Goal: Transaction & Acquisition: Purchase product/service

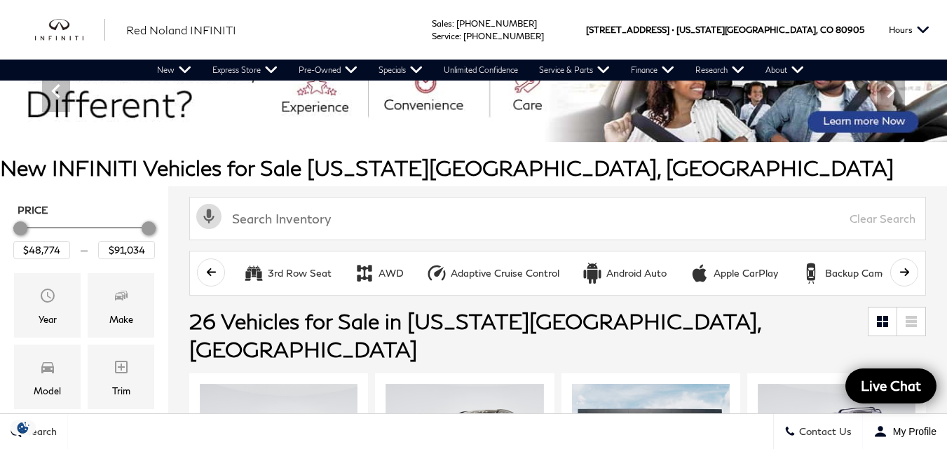
scroll to position [249, 0]
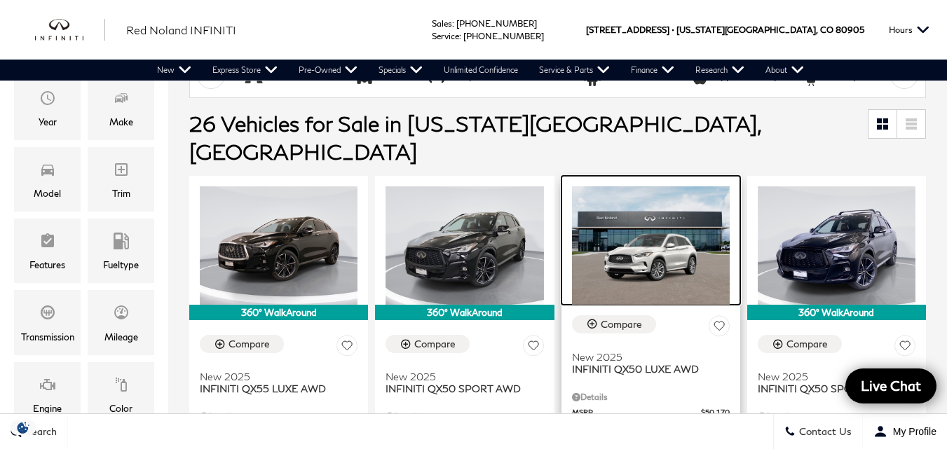
click at [636, 259] on img at bounding box center [651, 245] width 158 height 118
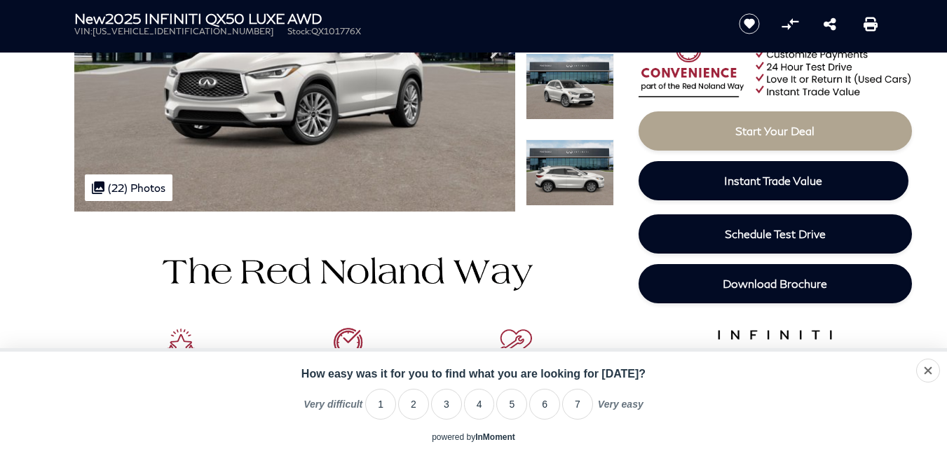
scroll to position [198, 0]
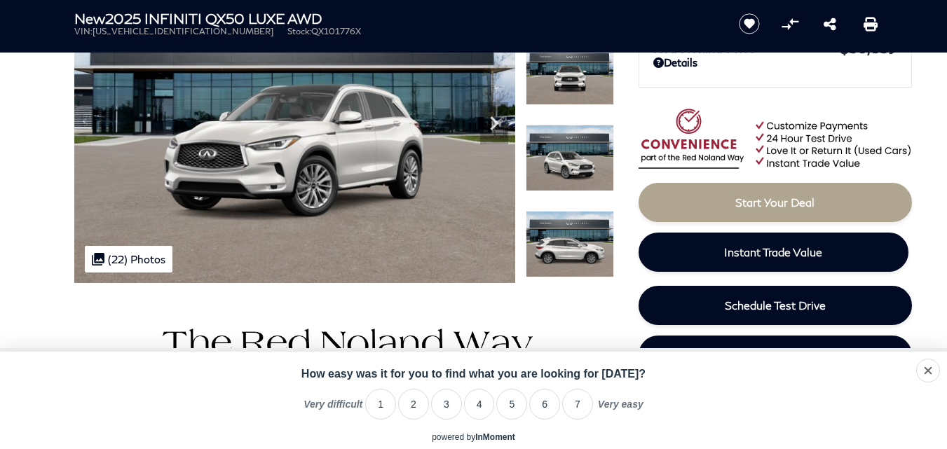
click at [121, 260] on div ".cls-1, .cls-3 { fill: #c50033; } .cls-1 { clip-rule: evenodd; } .cls-2 { clip-…" at bounding box center [129, 259] width 88 height 27
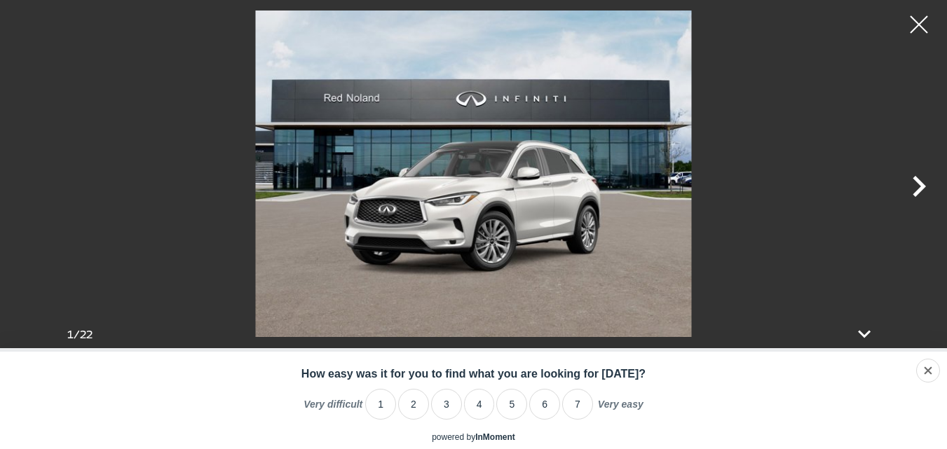
click at [922, 186] on icon "Next" at bounding box center [918, 186] width 13 height 21
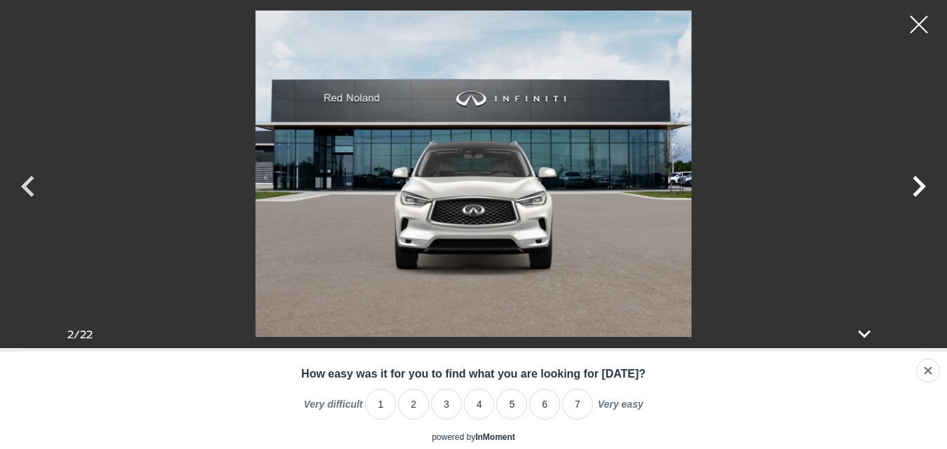
click at [922, 186] on icon "Next" at bounding box center [918, 186] width 13 height 21
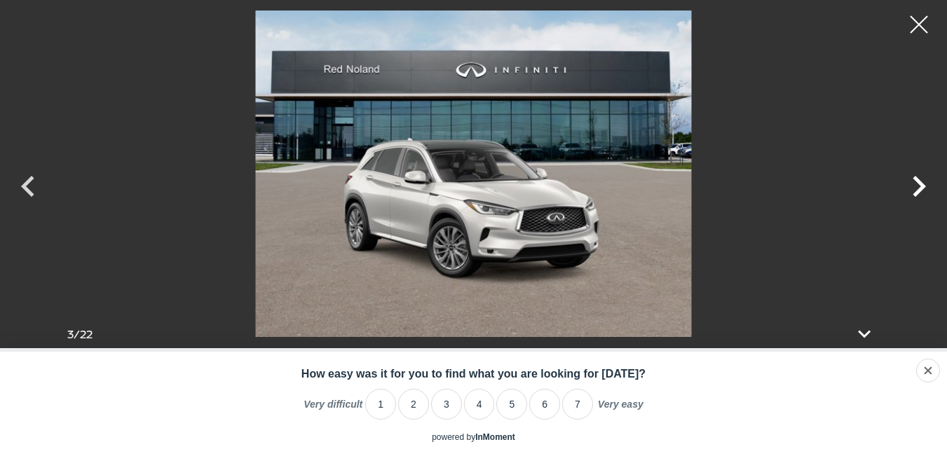
click at [922, 186] on icon "Next" at bounding box center [918, 186] width 13 height 21
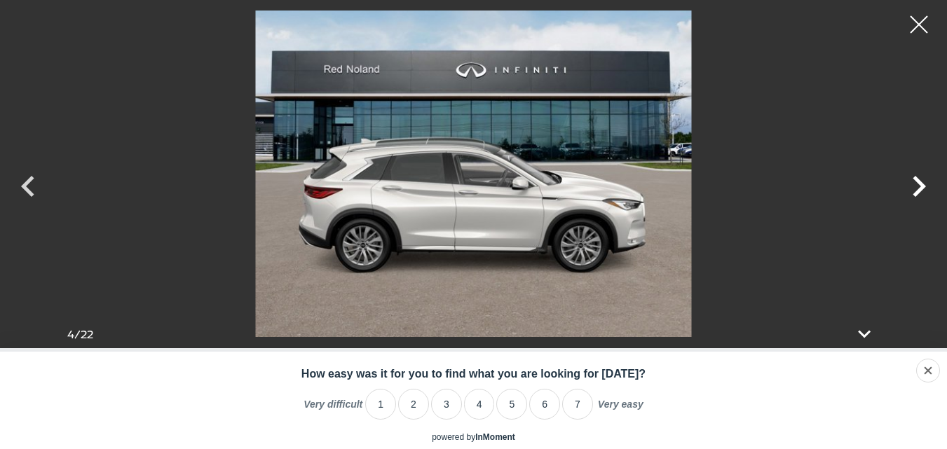
click at [922, 186] on icon "Next" at bounding box center [918, 186] width 13 height 21
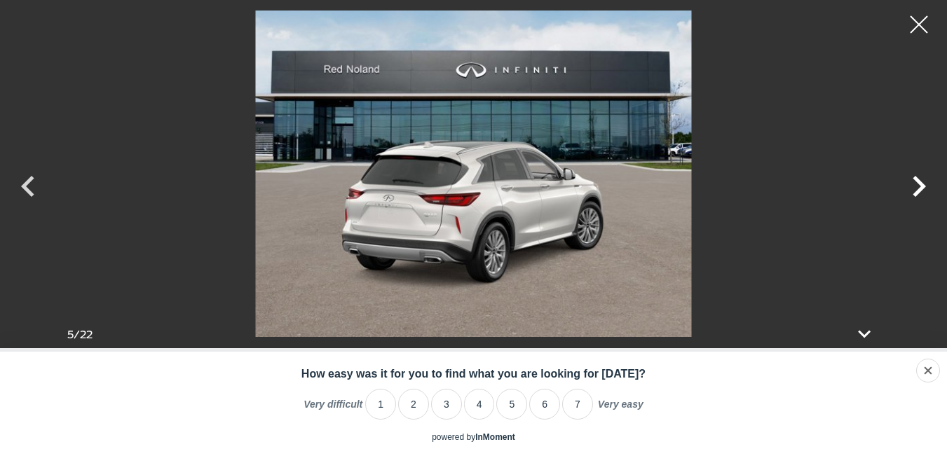
click at [922, 186] on icon "Next" at bounding box center [918, 186] width 13 height 21
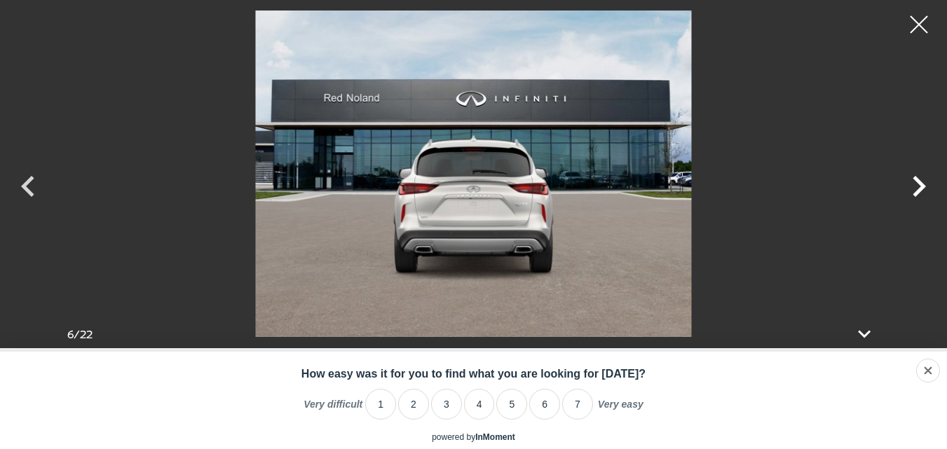
click at [922, 186] on icon "Next" at bounding box center [918, 186] width 13 height 21
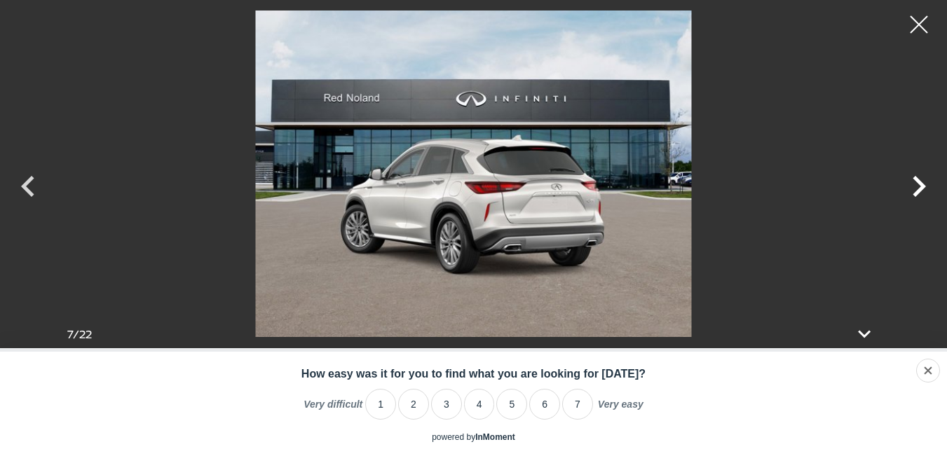
click at [922, 186] on icon "Next" at bounding box center [918, 186] width 13 height 21
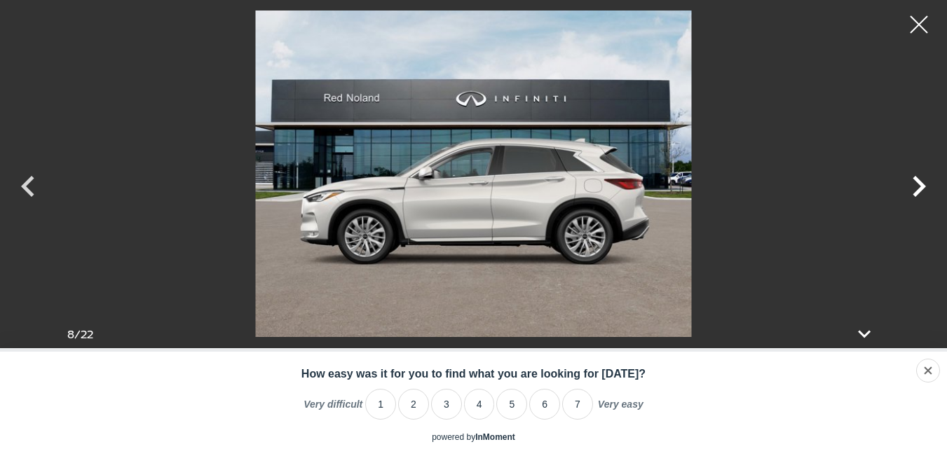
click at [922, 186] on icon "Next" at bounding box center [918, 186] width 13 height 21
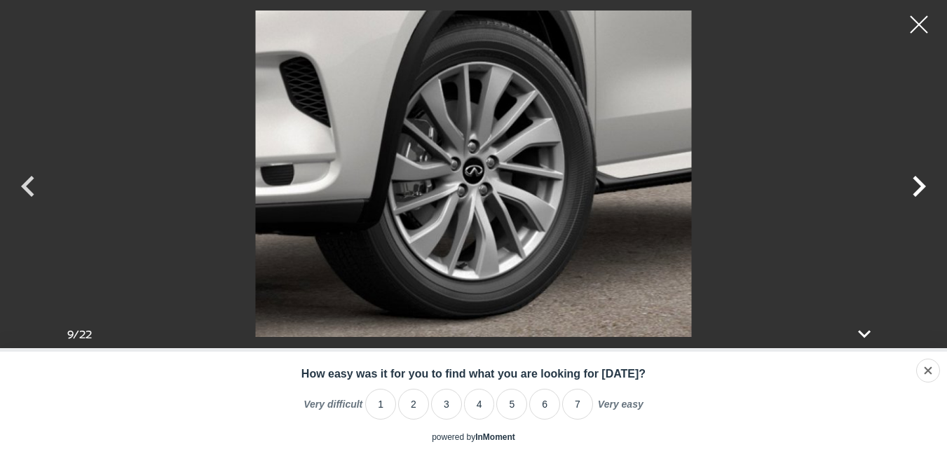
click at [922, 186] on icon "Next" at bounding box center [918, 186] width 13 height 21
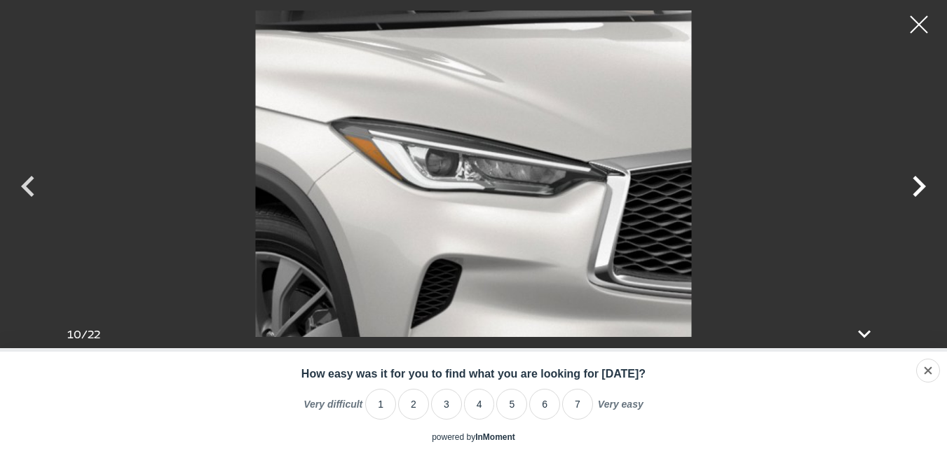
click at [922, 186] on icon "Next" at bounding box center [918, 186] width 13 height 21
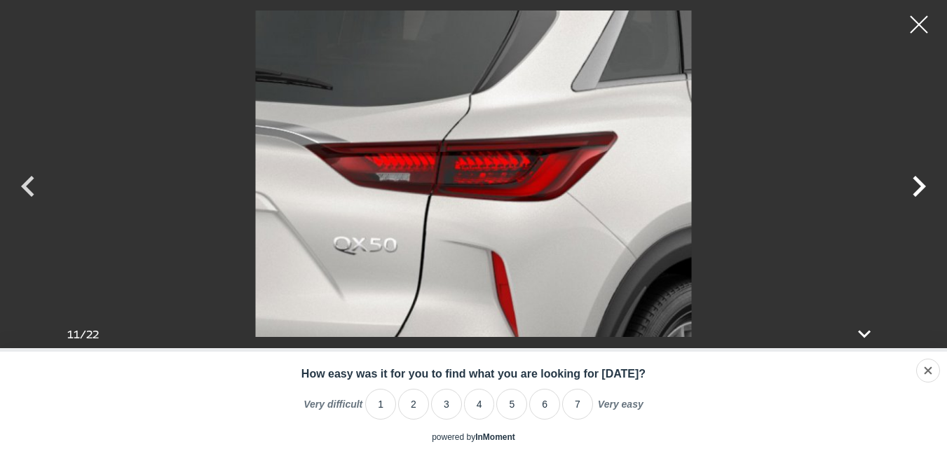
click at [922, 186] on icon "Next" at bounding box center [918, 186] width 13 height 21
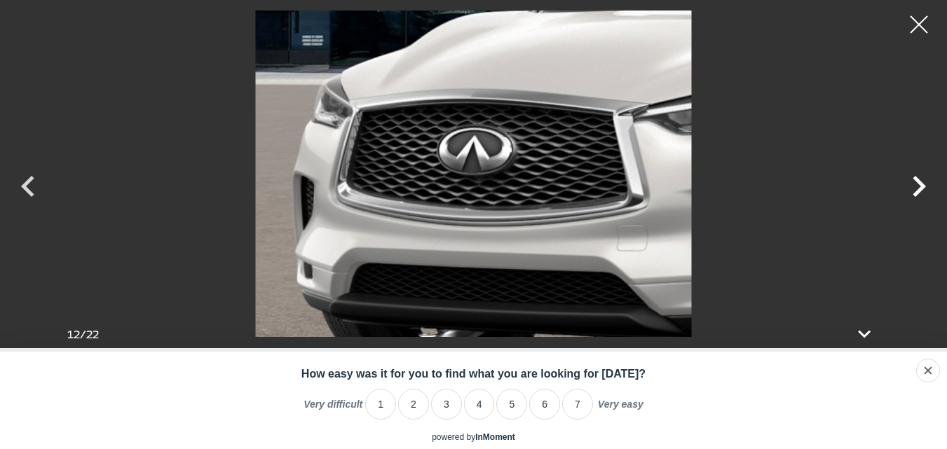
click at [922, 186] on icon "Next" at bounding box center [918, 186] width 13 height 21
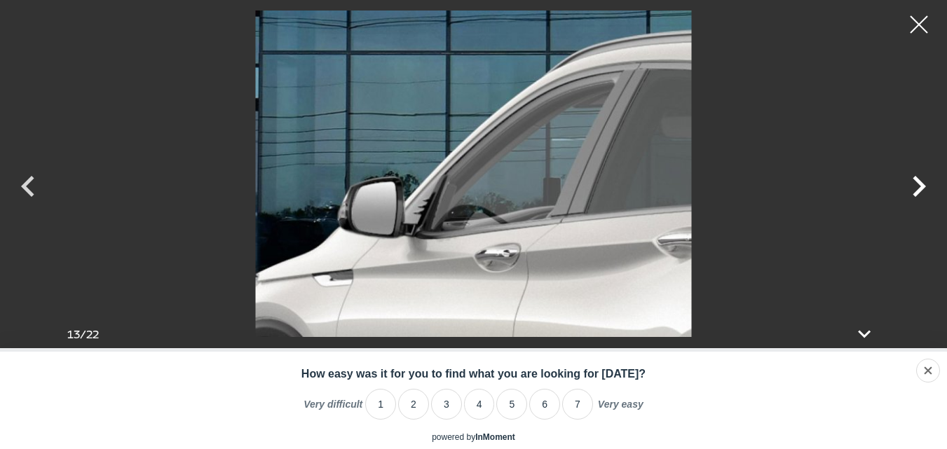
click at [922, 186] on icon "Next" at bounding box center [918, 186] width 13 height 21
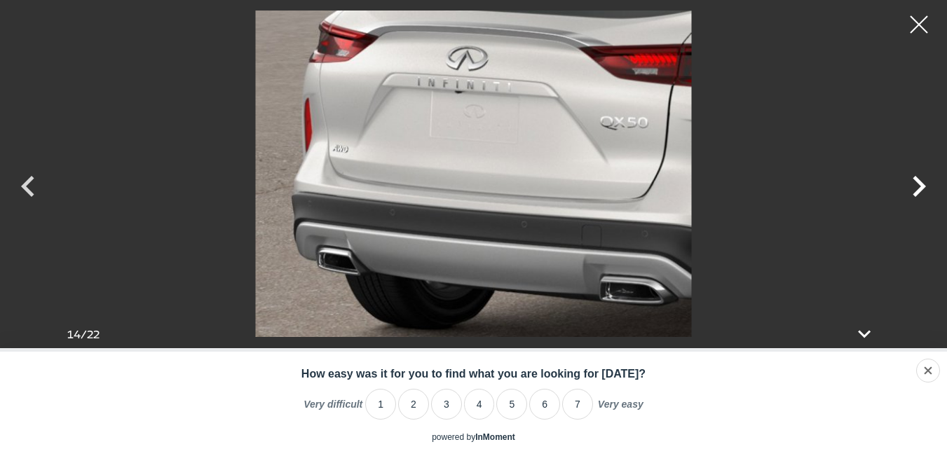
click at [922, 186] on icon "Next" at bounding box center [918, 186] width 13 height 21
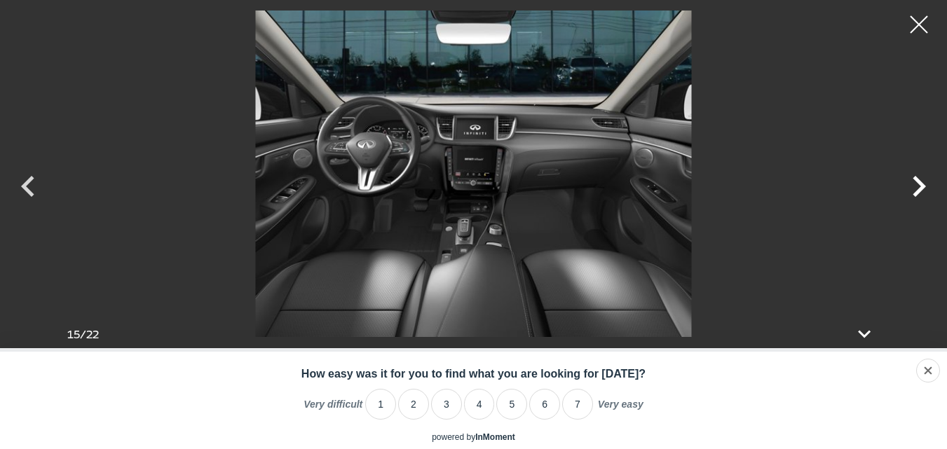
click at [922, 186] on icon "Next" at bounding box center [918, 186] width 13 height 21
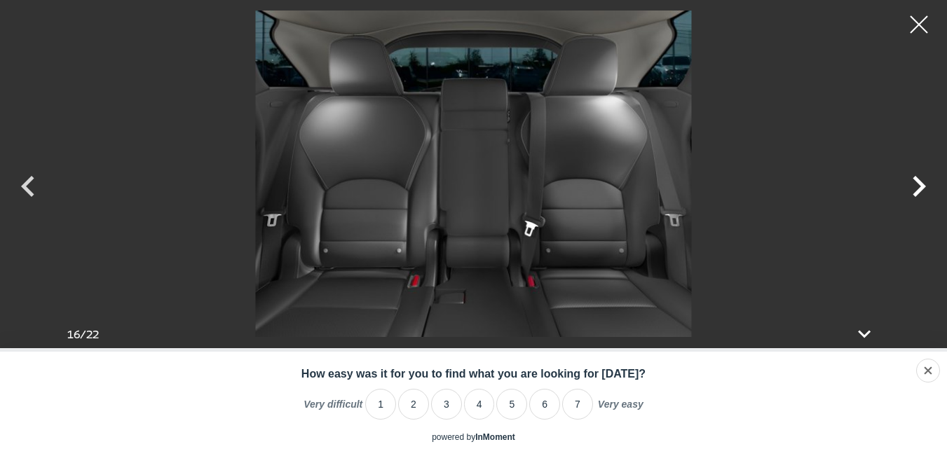
click at [922, 186] on icon "Next" at bounding box center [918, 186] width 13 height 21
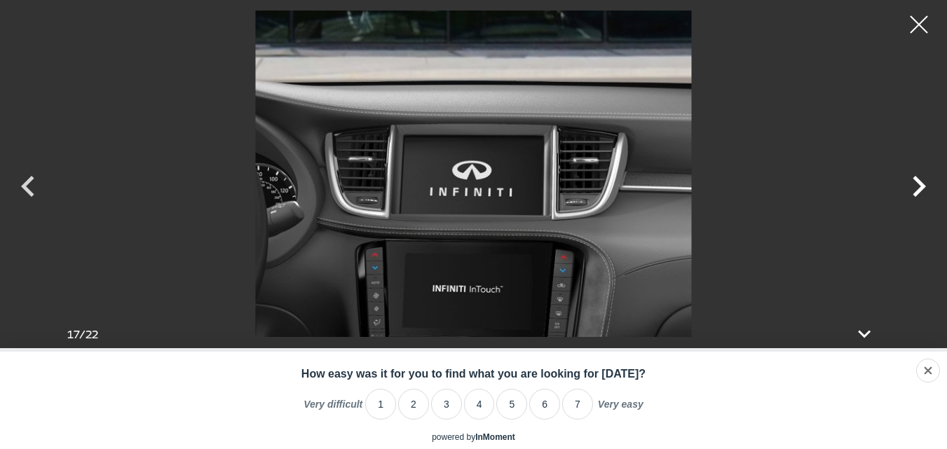
click at [922, 186] on icon "Next" at bounding box center [918, 186] width 13 height 21
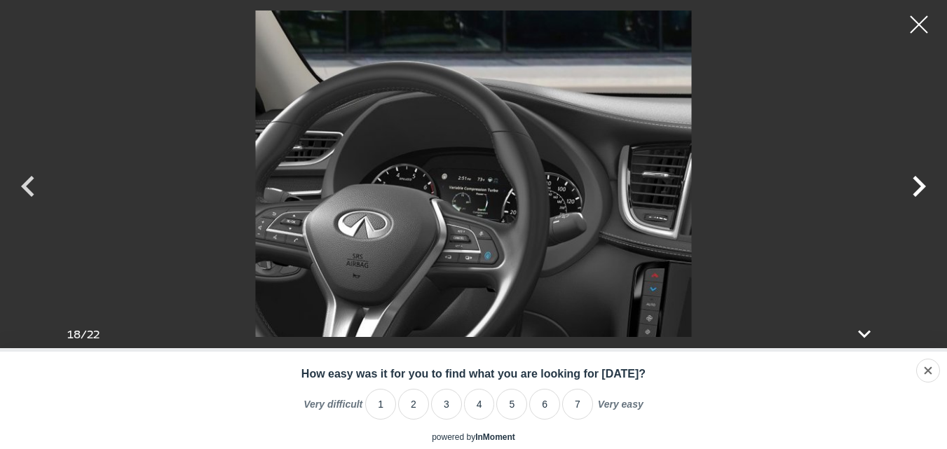
click at [922, 186] on icon "Next" at bounding box center [918, 186] width 13 height 21
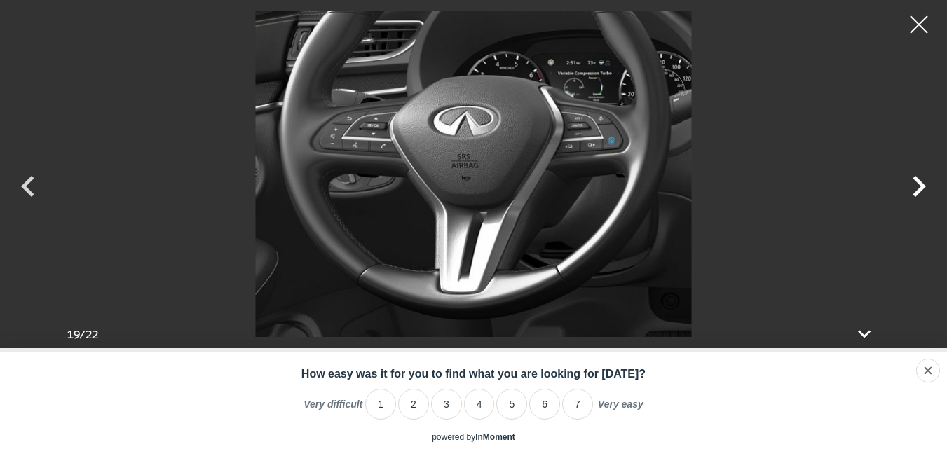
click at [922, 186] on icon "Next" at bounding box center [918, 186] width 13 height 21
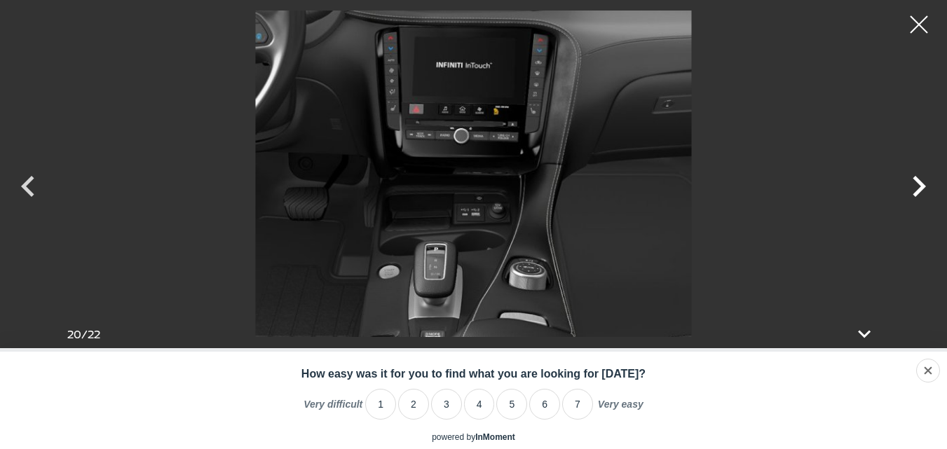
click at [922, 186] on icon "Next" at bounding box center [918, 186] width 13 height 21
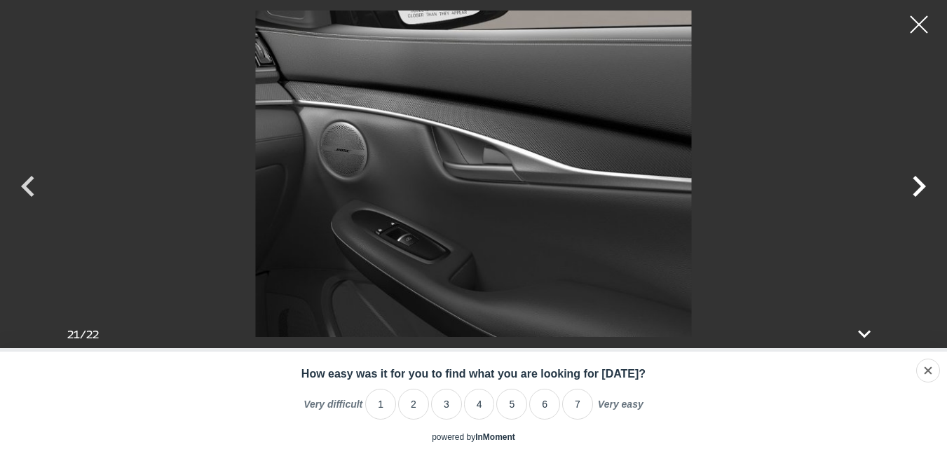
click at [922, 186] on icon "Next" at bounding box center [918, 186] width 13 height 21
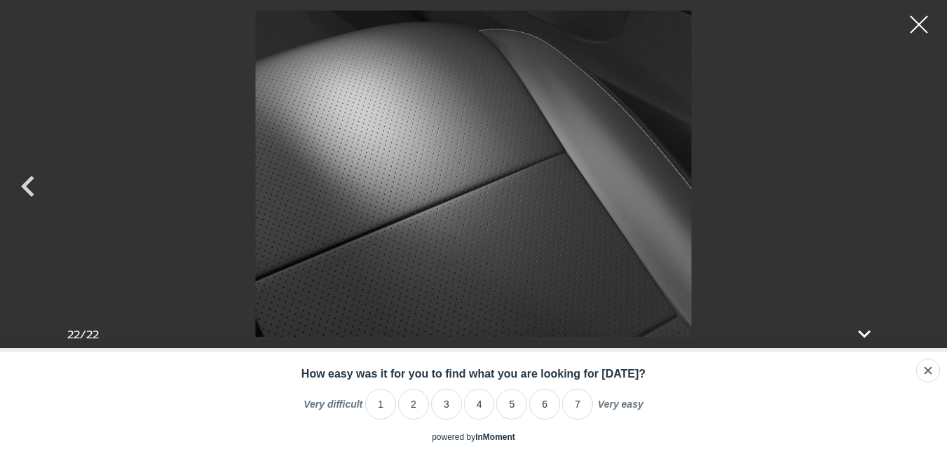
click at [922, 186] on div at bounding box center [473, 174] width 947 height 327
